Goal: Task Accomplishment & Management: Manage account settings

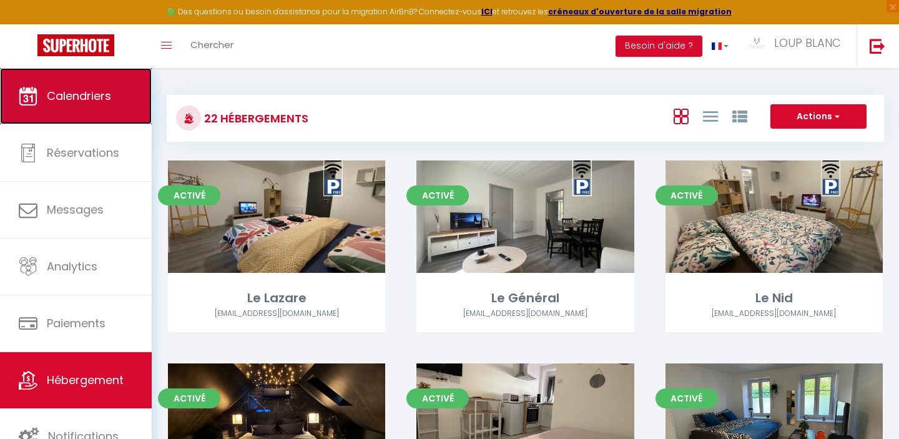
click at [80, 88] on span "Calendriers" at bounding box center [79, 96] width 64 height 16
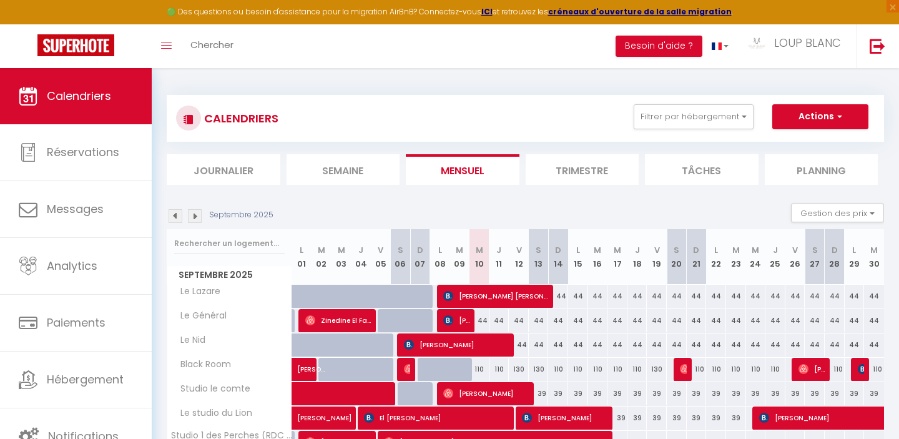
click at [560, 300] on div "44" at bounding box center [558, 296] width 20 height 23
type input "44"
type input "Dim 14 Septembre 2025"
type input "Lun 15 Septembre 2025"
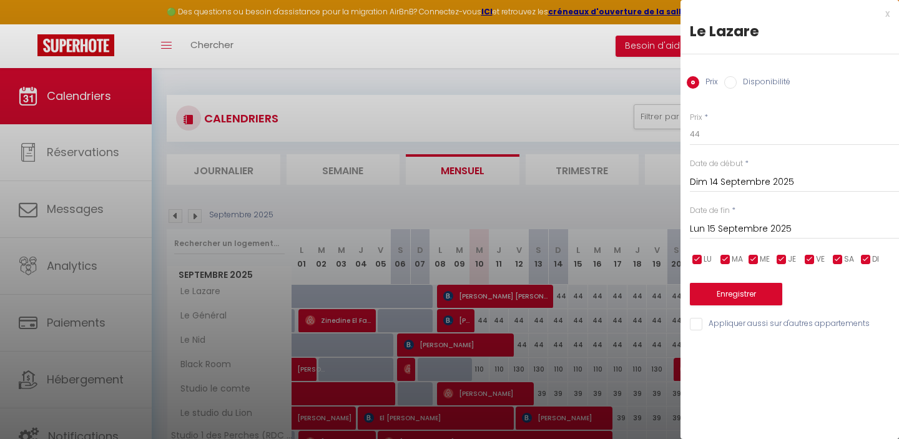
click at [883, 15] on div "x" at bounding box center [785, 13] width 209 height 15
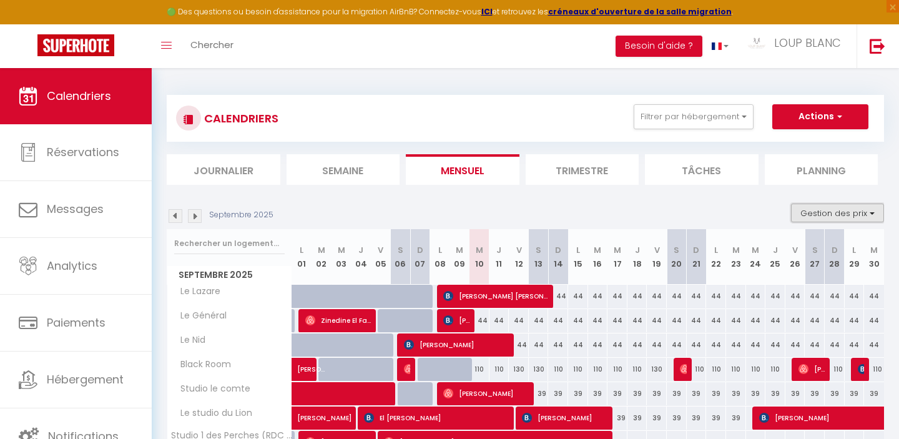
click at [834, 214] on button "Gestion des prix" at bounding box center [837, 213] width 93 height 19
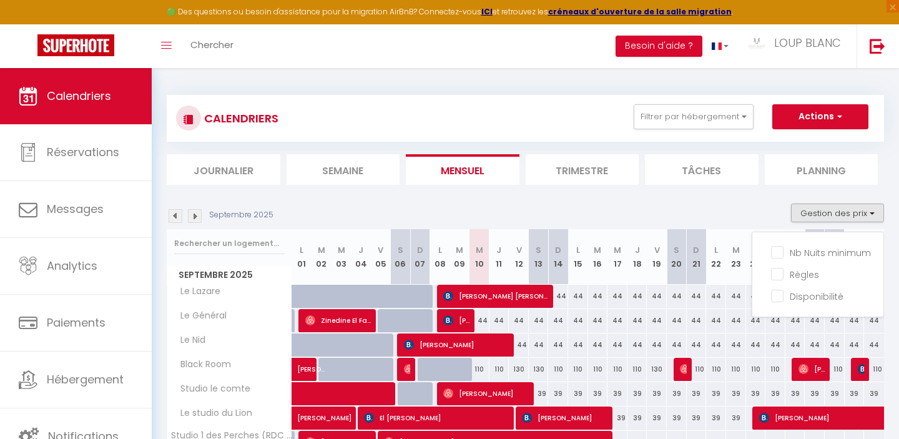
click at [798, 252] on input "Nb Nuits minimum" at bounding box center [827, 251] width 112 height 12
checkbox input "true"
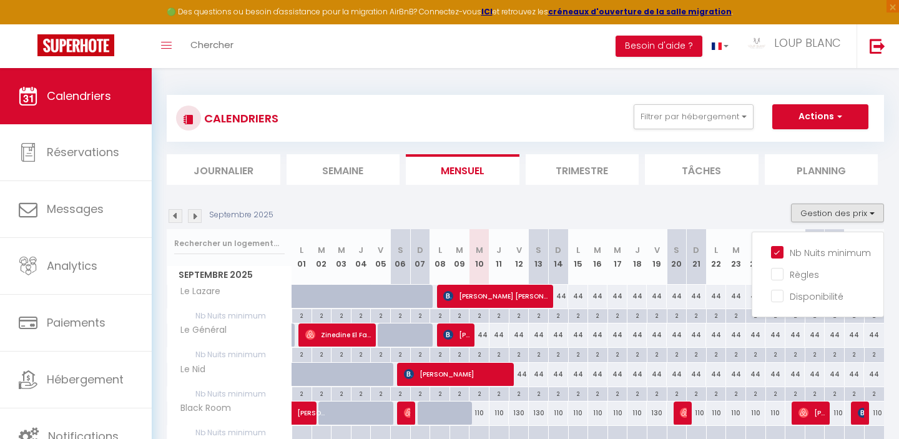
click at [558, 312] on div "2" at bounding box center [558, 315] width 19 height 12
type input "2"
type input "Dim 14 Septembre 2025"
type input "Lun 15 Septembre 2025"
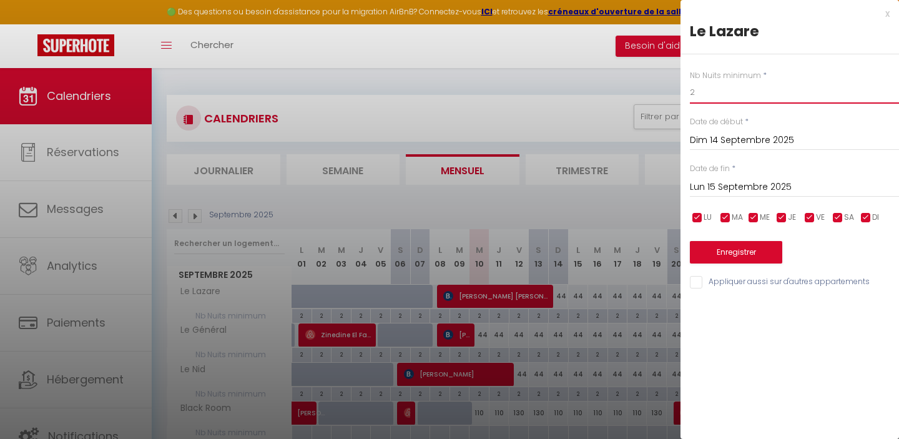
click at [716, 96] on input "2" at bounding box center [794, 92] width 209 height 22
type input "1"
click at [719, 253] on button "Enregistrer" at bounding box center [736, 252] width 92 height 22
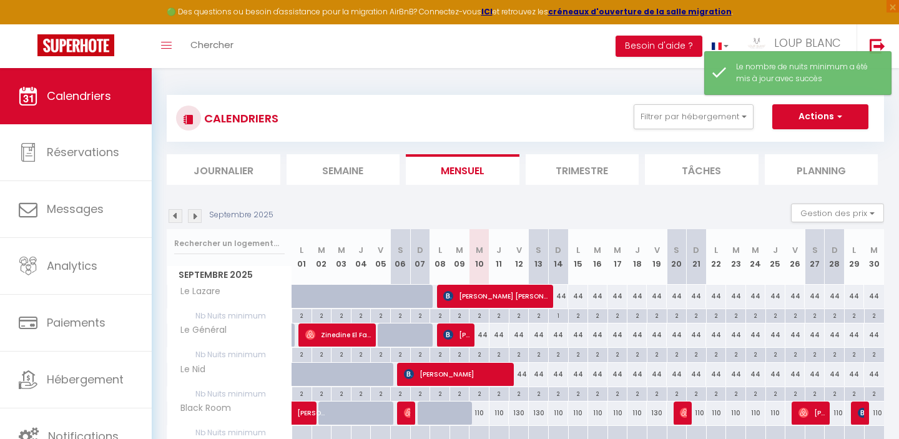
click at [561, 318] on div "1" at bounding box center [558, 315] width 19 height 12
type input "1"
type input "Dim 14 Septembre 2025"
type input "Lun 15 Septembre 2025"
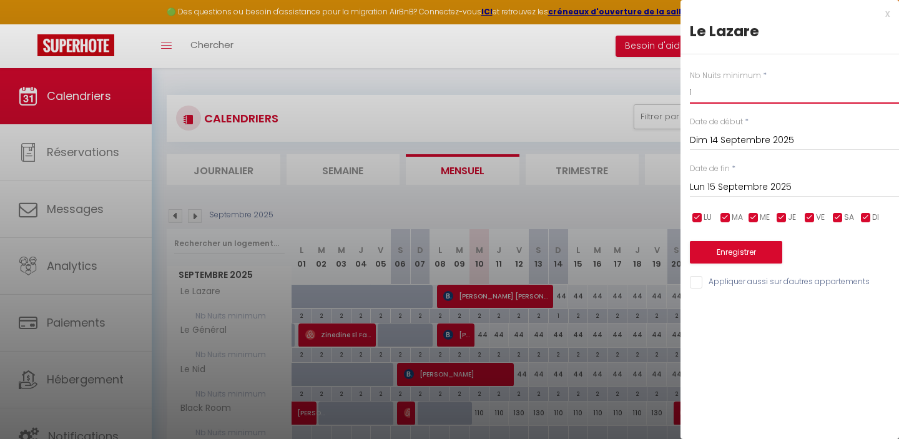
click at [701, 92] on input "1" at bounding box center [794, 92] width 209 height 22
type input "2"
click at [707, 241] on button "Enregistrer" at bounding box center [736, 252] width 92 height 22
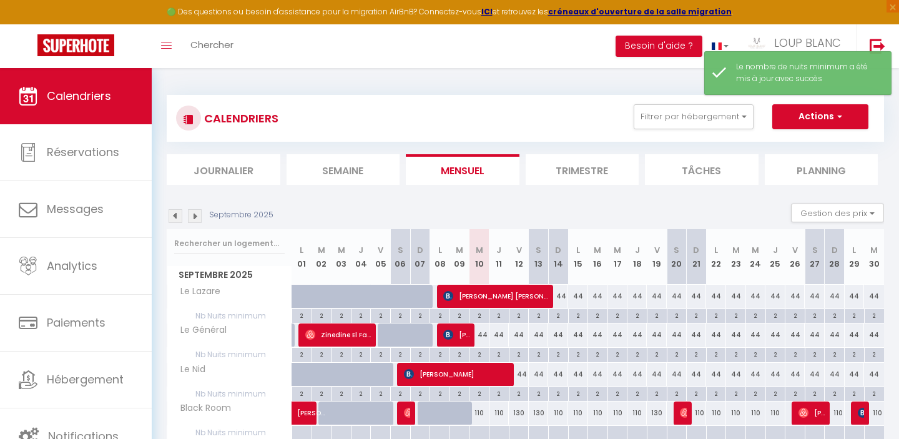
click at [482, 357] on div "2" at bounding box center [479, 354] width 19 height 12
type input "2"
type input "Mer 10 Septembre 2025"
type input "Jeu 11 Septembre 2025"
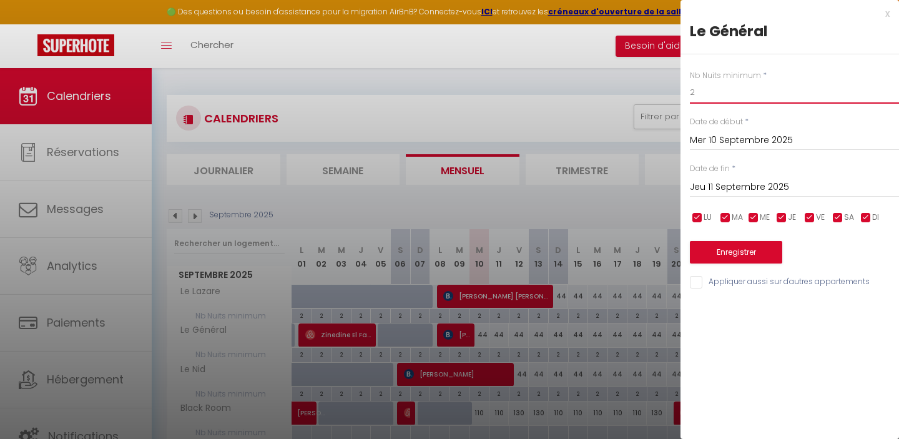
click at [703, 96] on input "2" at bounding box center [794, 92] width 209 height 22
type input "1"
click at [709, 247] on button "Enregistrer" at bounding box center [736, 252] width 92 height 22
